Goal: Contribute content

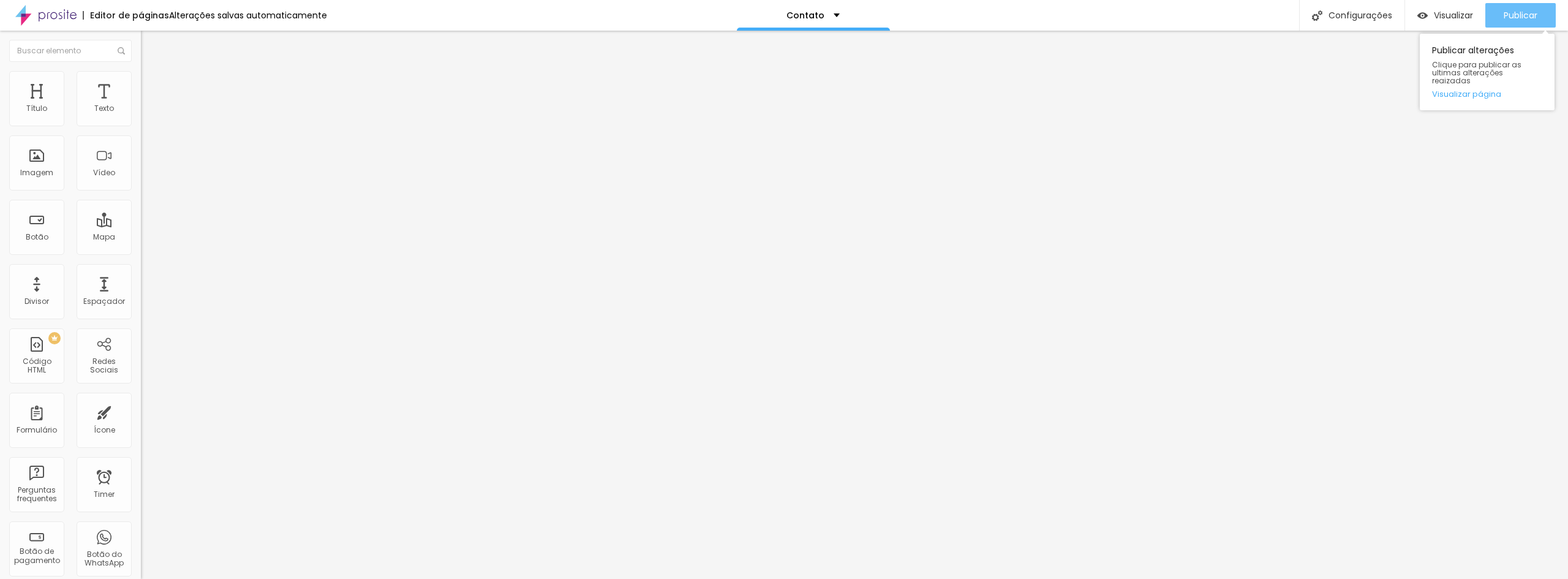
click at [1520, 21] on div "Publicar" at bounding box center [1521, 15] width 34 height 25
click at [98, 171] on div "Vídeo" at bounding box center [104, 173] width 22 height 8
